Goal: Find specific page/section

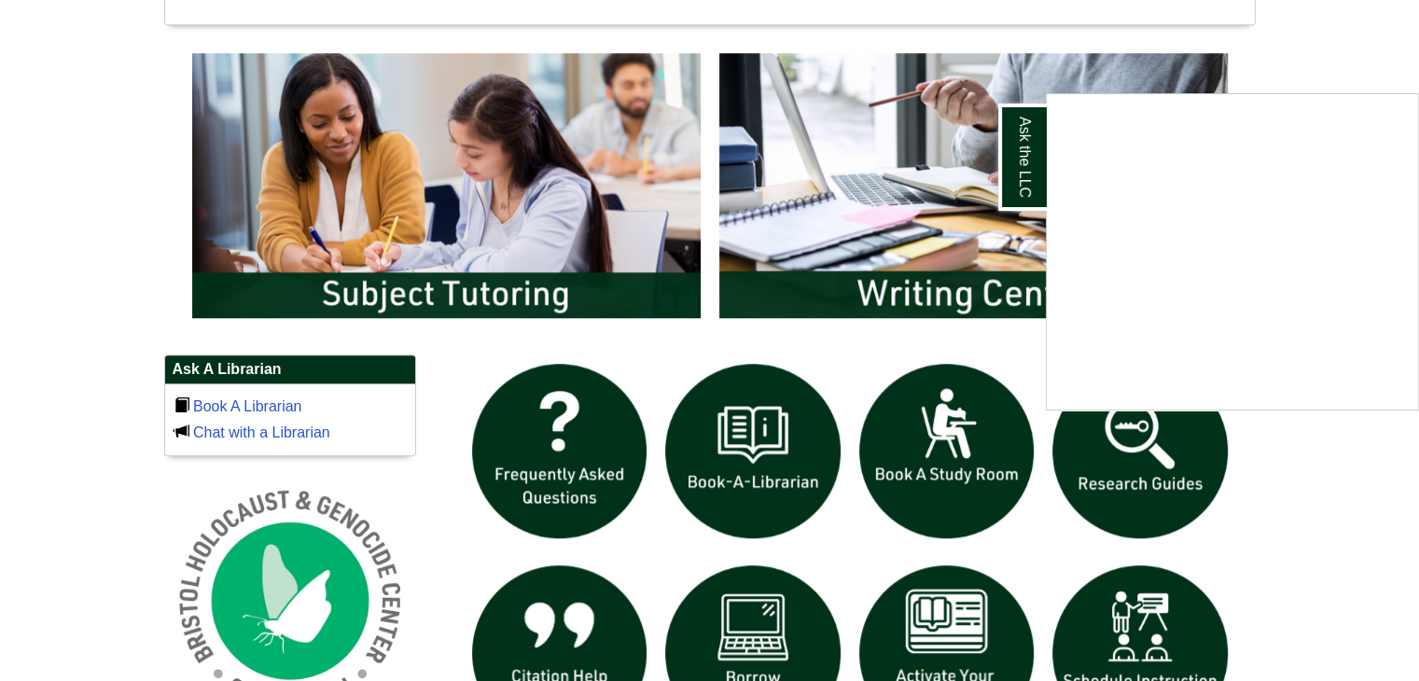
scroll to position [975, 0]
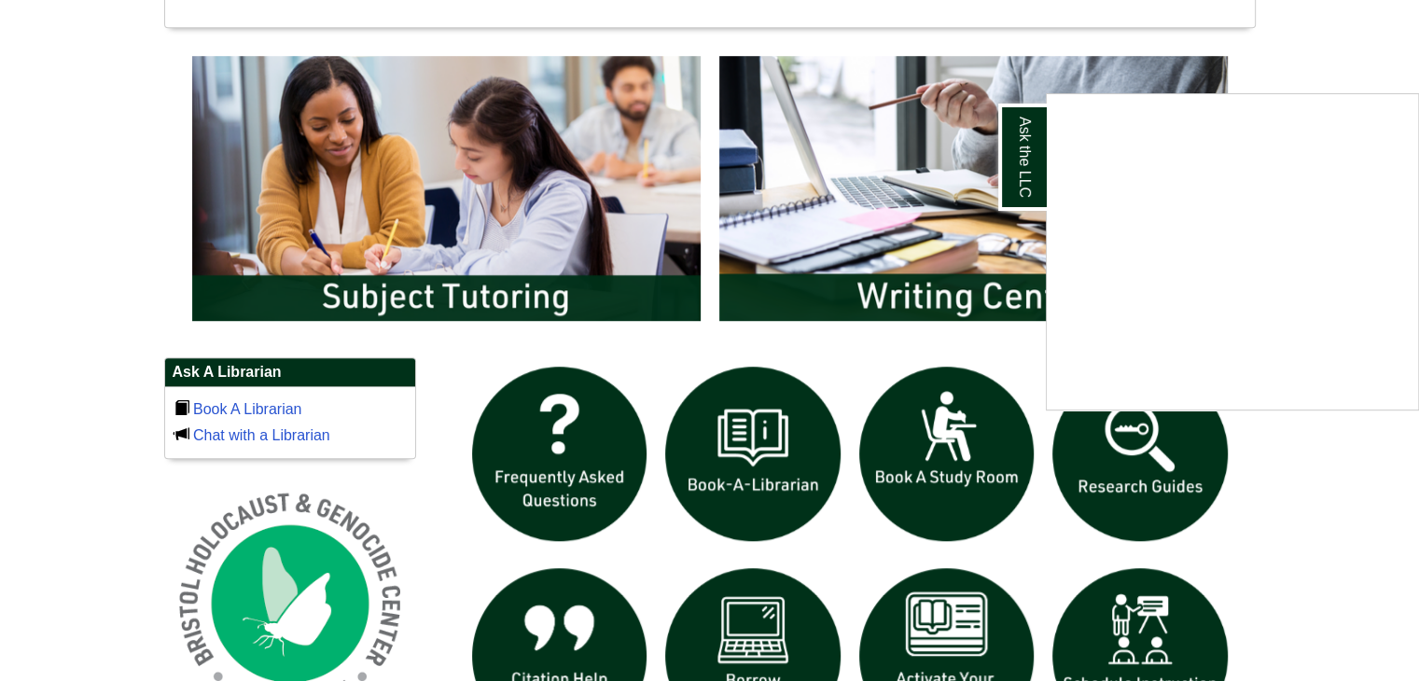
click at [440, 243] on div "Ask the LLC" at bounding box center [709, 340] width 1419 height 681
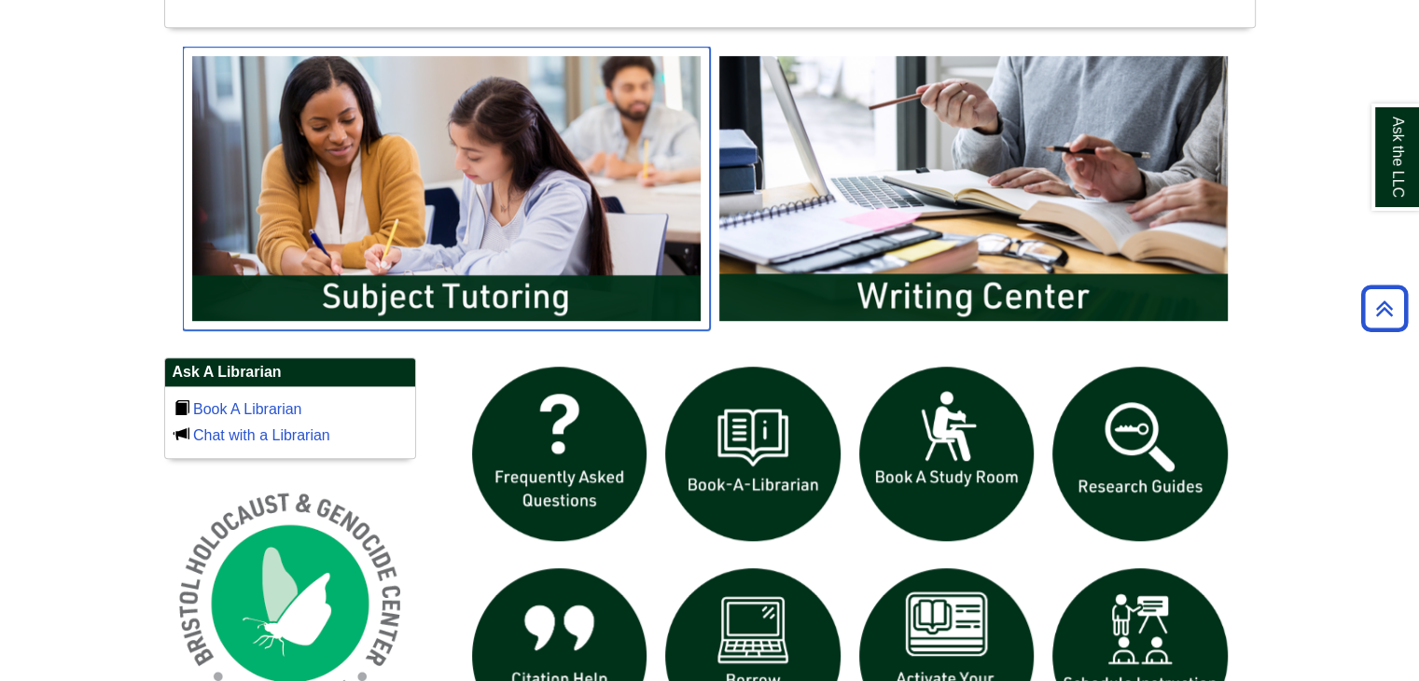
click at [437, 297] on img "slideshow" at bounding box center [446, 189] width 527 height 284
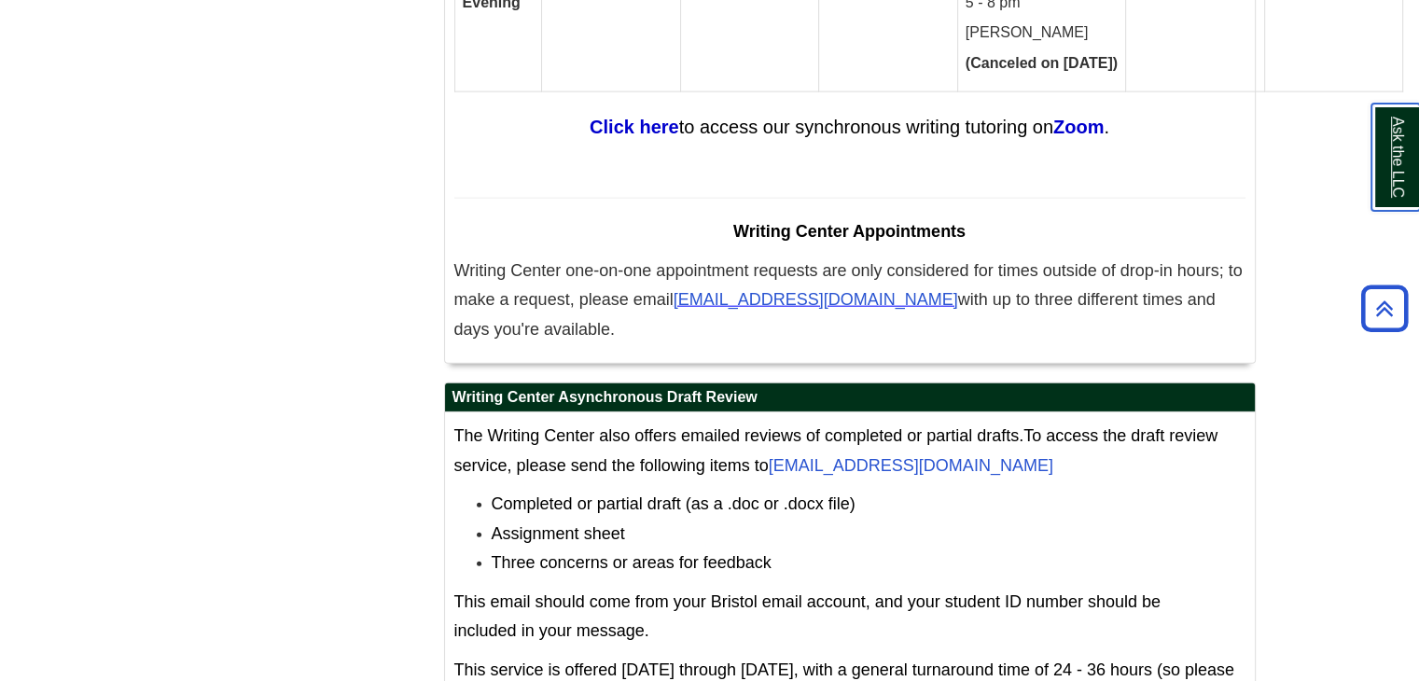
scroll to position [11755, 0]
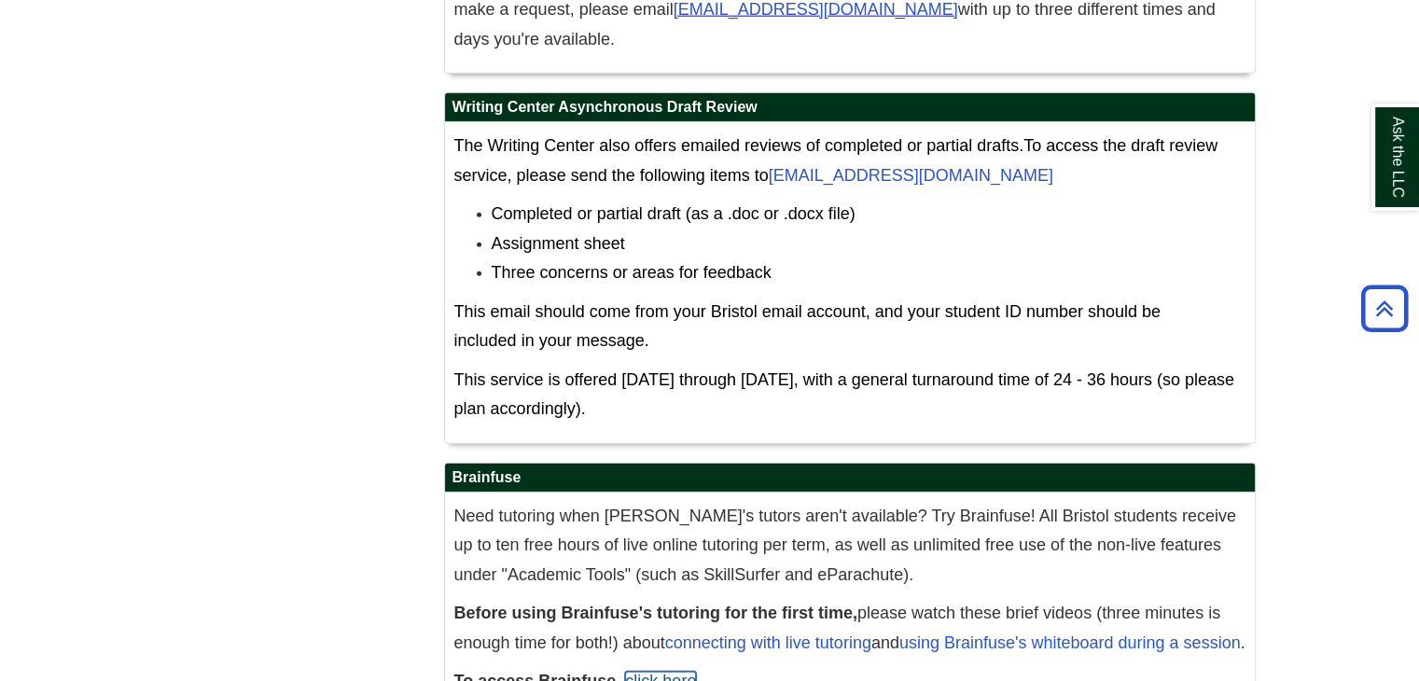
click at [668, 672] on link "click here" at bounding box center [660, 681] width 71 height 19
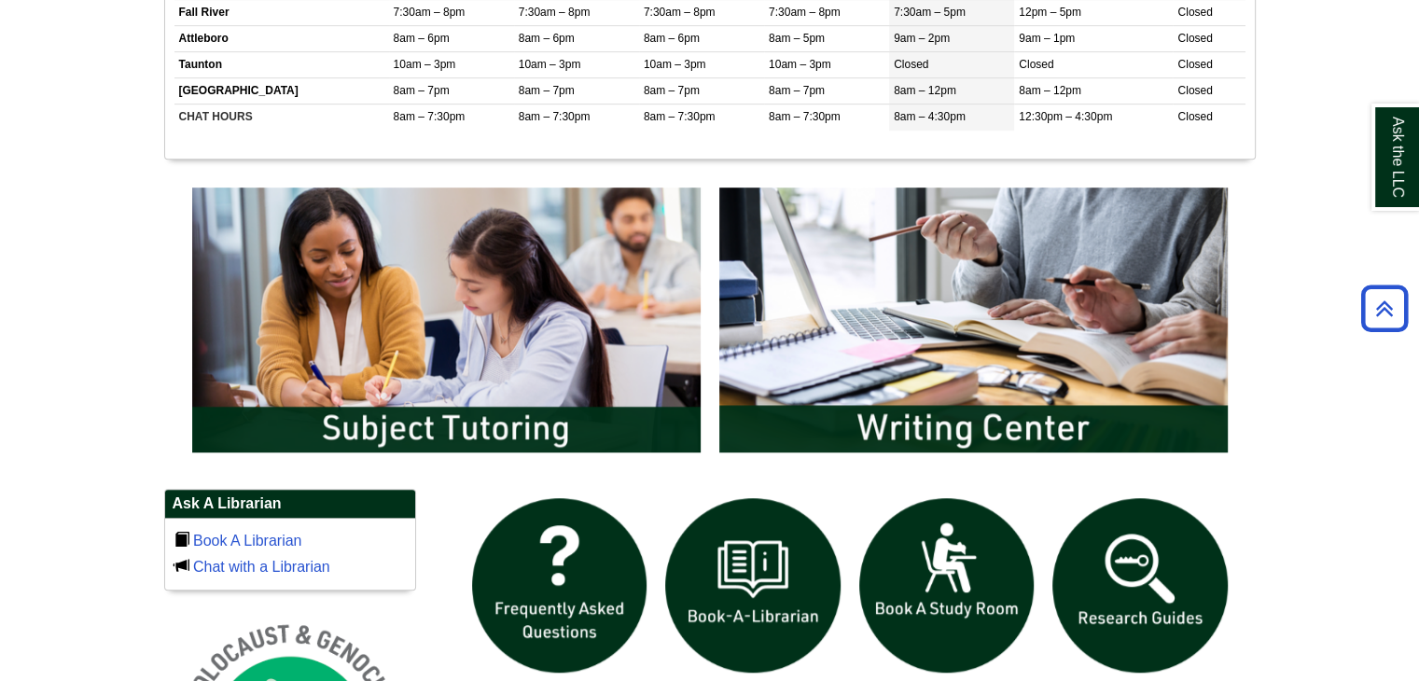
scroll to position [840, 0]
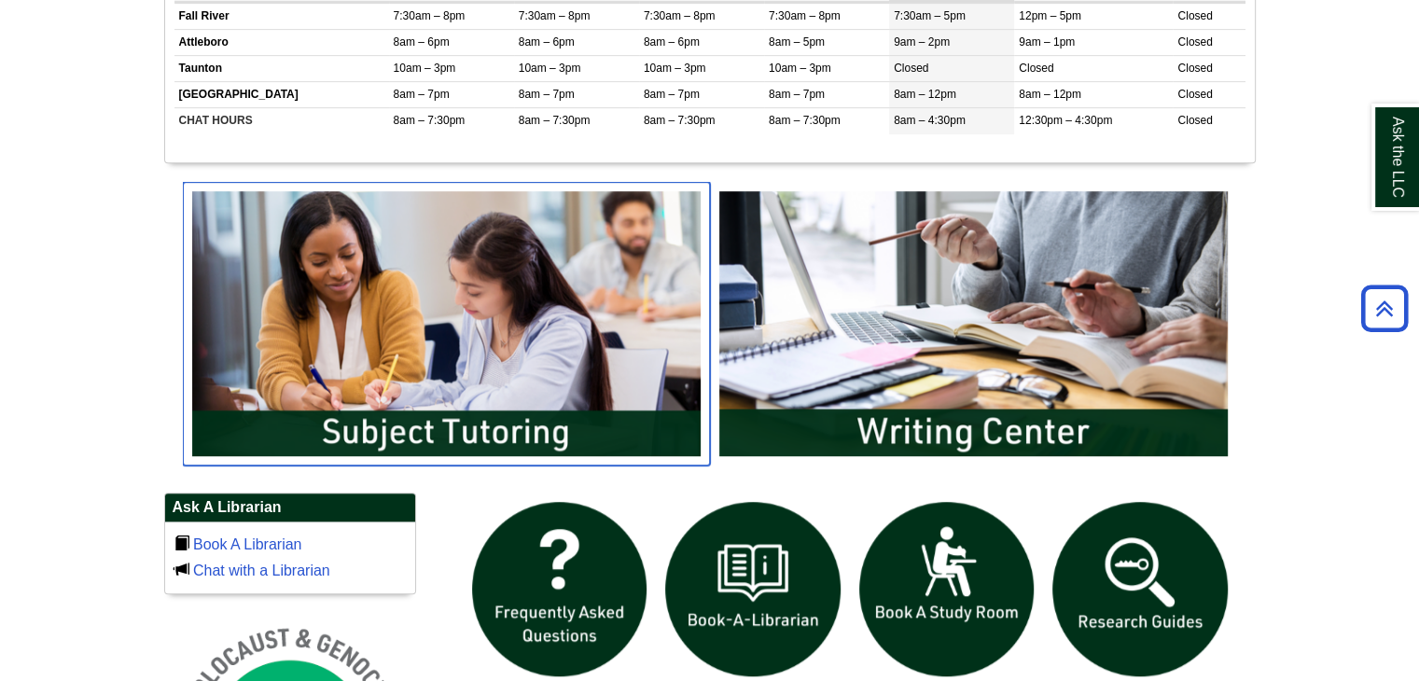
click at [519, 420] on img "slideshow" at bounding box center [446, 324] width 527 height 284
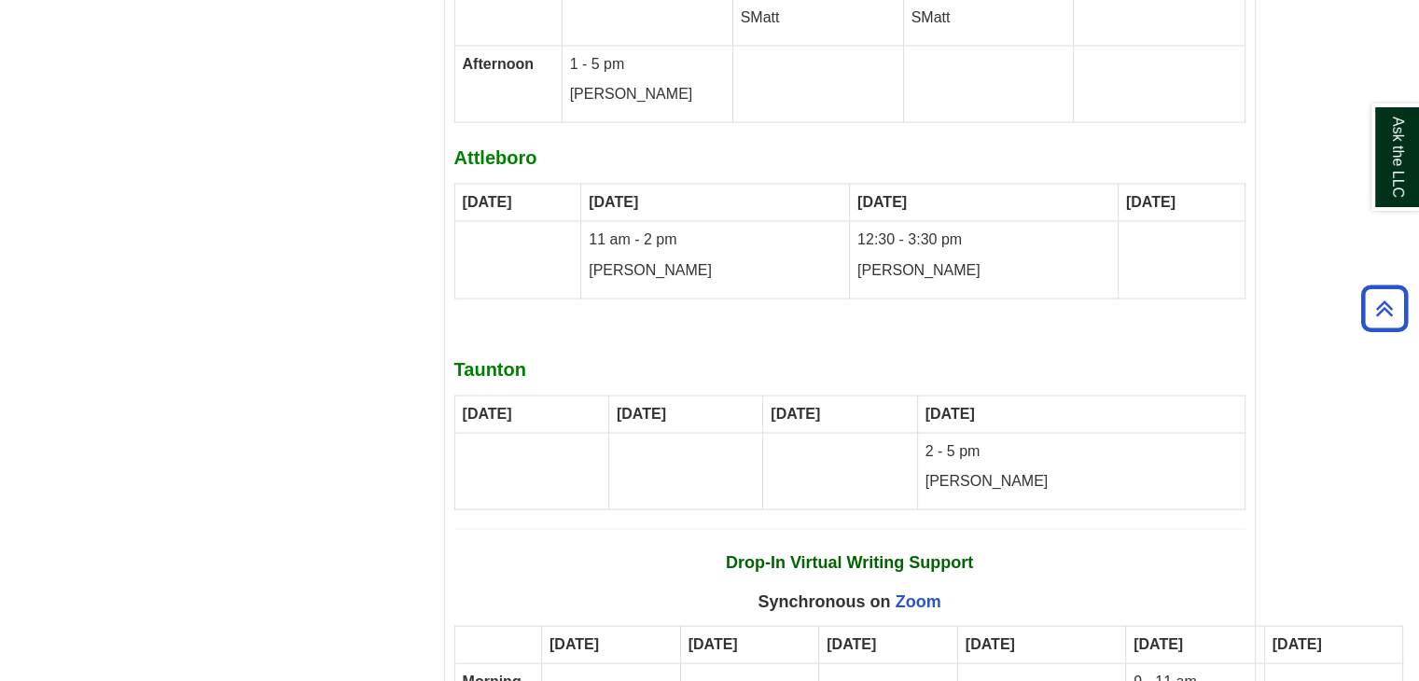
scroll to position [11755, 0]
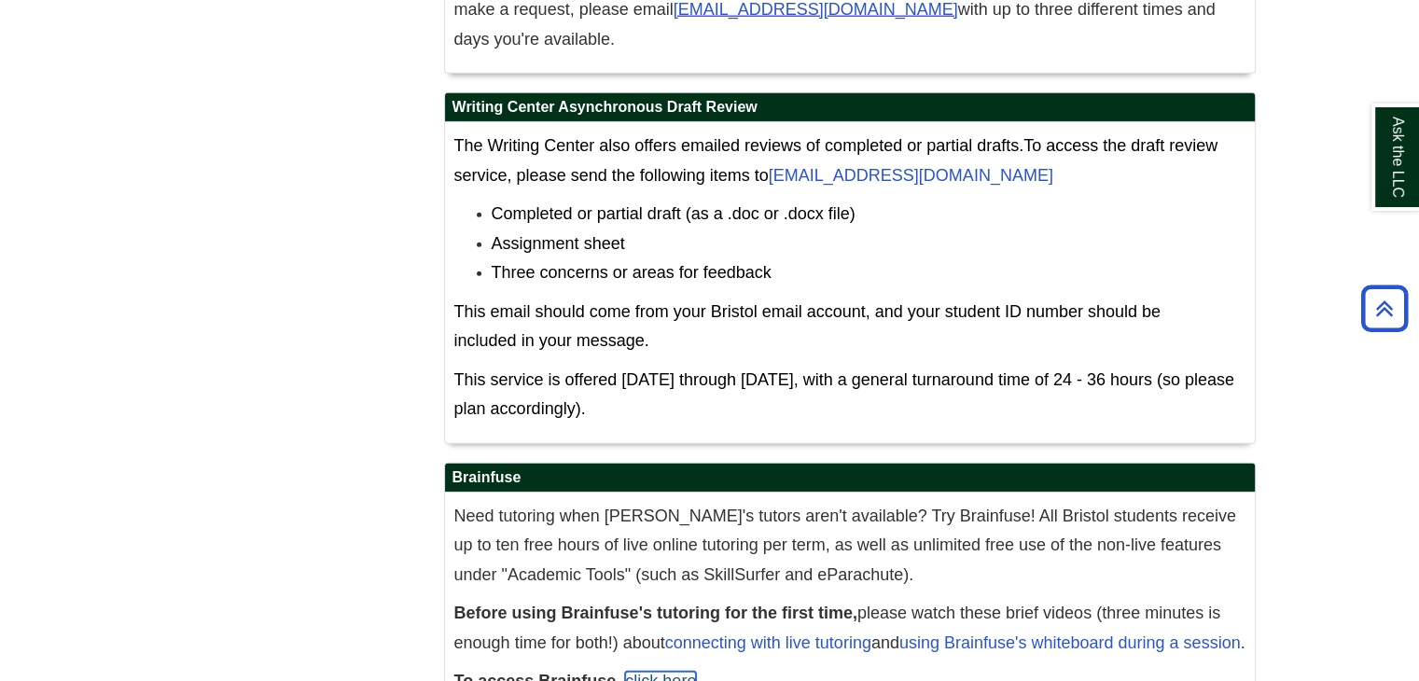
click at [672, 672] on link "click here" at bounding box center [660, 681] width 71 height 19
